Goal: Navigation & Orientation: Find specific page/section

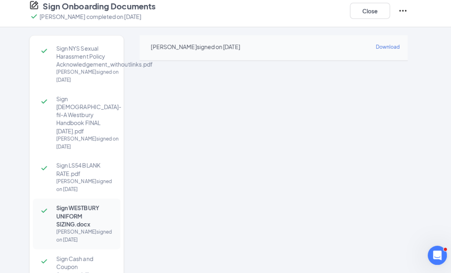
scroll to position [8, 0]
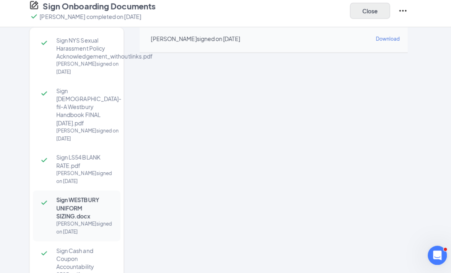
click at [359, 15] on button "Close" at bounding box center [370, 22] width 38 height 15
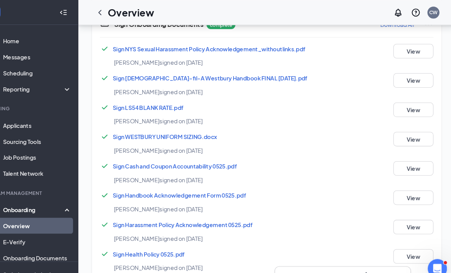
scroll to position [757, 0]
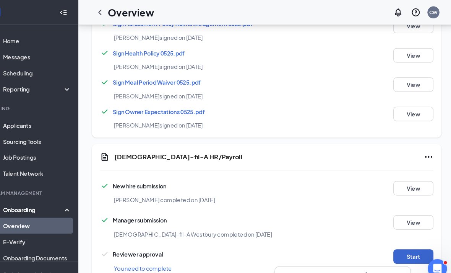
click at [401, 241] on button "Start" at bounding box center [411, 244] width 38 height 14
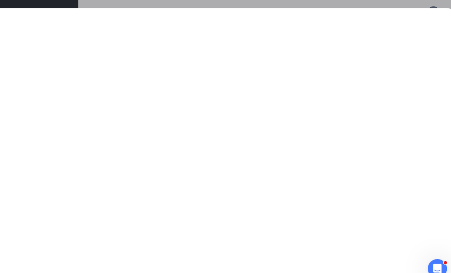
scroll to position [756, 0]
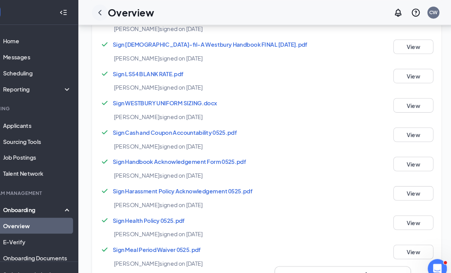
click at [108, 12] on icon "ChevronLeft" at bounding box center [112, 11] width 9 height 9
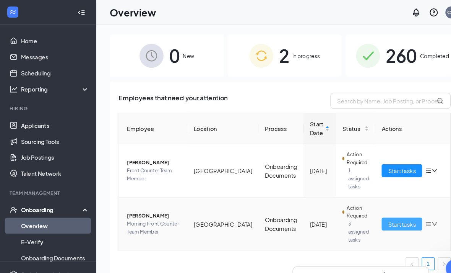
click at [381, 209] on span "Start tasks" at bounding box center [383, 213] width 26 height 8
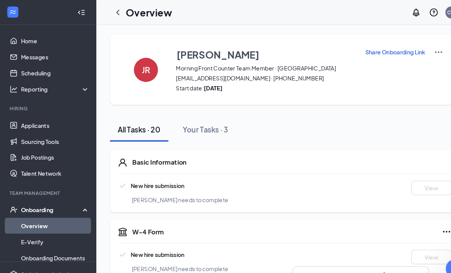
click at [116, 13] on icon "ChevronLeft" at bounding box center [112, 11] width 9 height 9
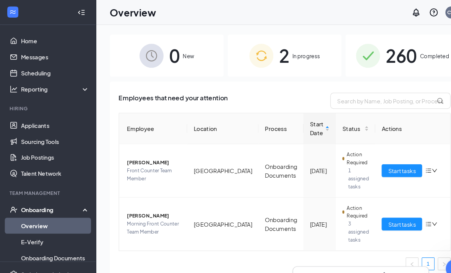
click at [347, 50] on img at bounding box center [350, 53] width 23 height 23
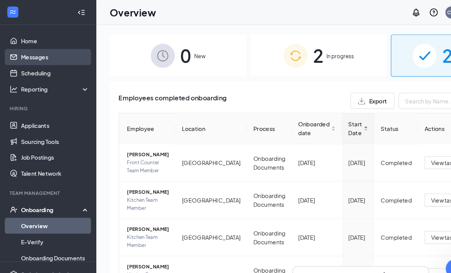
click at [57, 60] on link "Messages" at bounding box center [52, 54] width 65 height 15
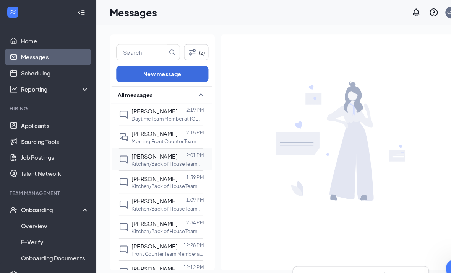
click at [157, 141] on div "[PERSON_NAME] 2:01 PM Kitchen/Back of House Team Member at [GEOGRAPHIC_DATA]" at bounding box center [153, 151] width 80 height 21
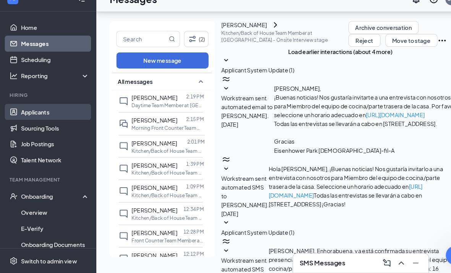
scroll to position [226, 0]
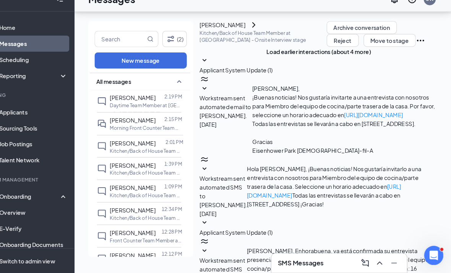
scroll to position [348, 0]
click at [50, 112] on link "Applicants" at bounding box center [52, 119] width 65 height 15
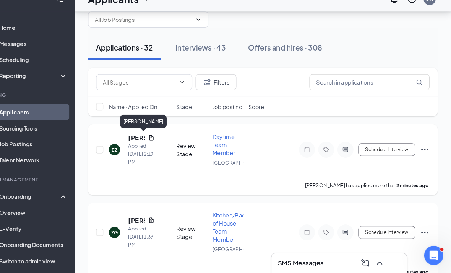
click at [143, 140] on h5 "[PERSON_NAME]" at bounding box center [151, 144] width 16 height 8
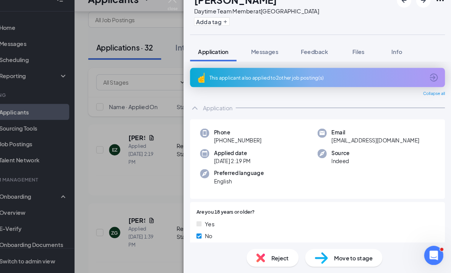
click at [414, 78] on div "This applicant also applied to 2 other job posting(s)" at bounding box center [323, 86] width 243 height 18
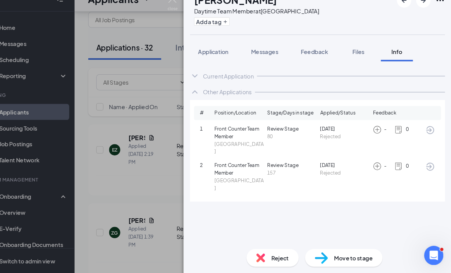
click at [153, 143] on div "EZ [PERSON_NAME] Daytime Team Member at [GEOGRAPHIC_DATA] Add a tag Application…" at bounding box center [225, 136] width 451 height 273
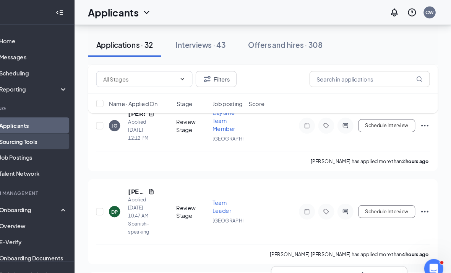
scroll to position [383, 0]
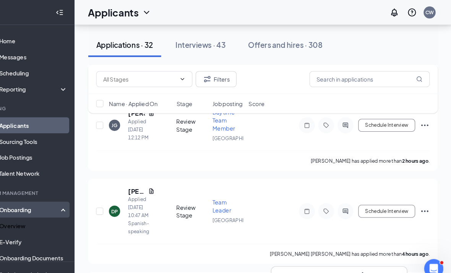
drag, startPoint x: 24, startPoint y: 217, endPoint x: 24, endPoint y: 202, distance: 14.9
click at [24, 217] on link "Overview" at bounding box center [52, 214] width 65 height 15
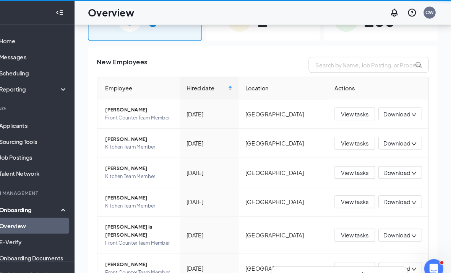
scroll to position [59, 0]
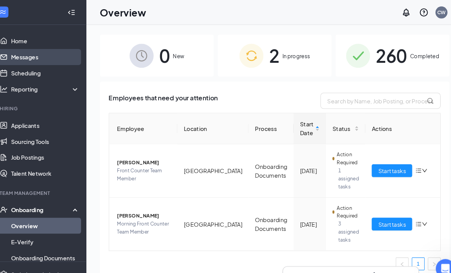
click at [29, 47] on link "Messages" at bounding box center [52, 54] width 65 height 15
